Goal: Entertainment & Leisure: Consume media (video, audio)

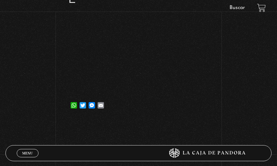
scroll to position [129, 0]
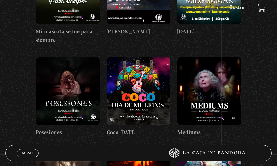
scroll to position [3910, 0]
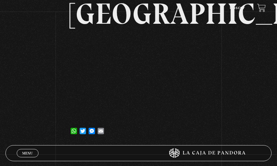
scroll to position [129, 0]
